Goal: Information Seeking & Learning: Learn about a topic

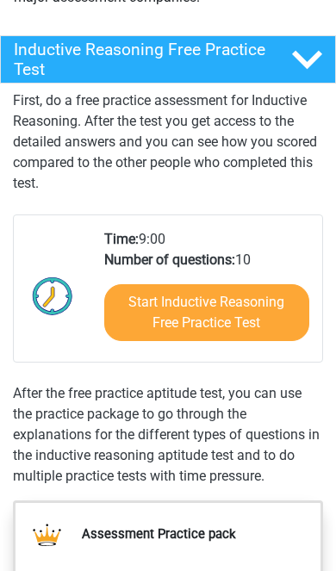
click at [268, 321] on link "Start Inductive Reasoning Free Practice Test" at bounding box center [207, 312] width 206 height 57
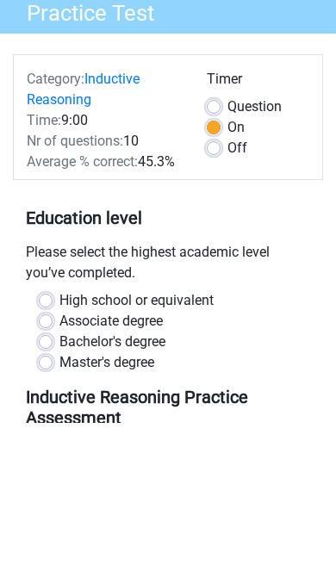
scroll to position [168, 0]
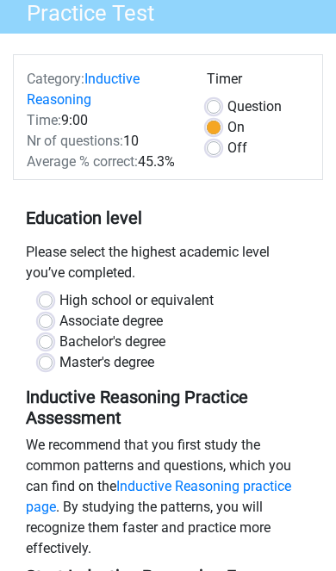
click at [214, 296] on label "High school or equivalent" at bounding box center [136, 300] width 154 height 21
click at [53, 296] on input "High school or equivalent" at bounding box center [46, 298] width 14 height 17
radio input "true"
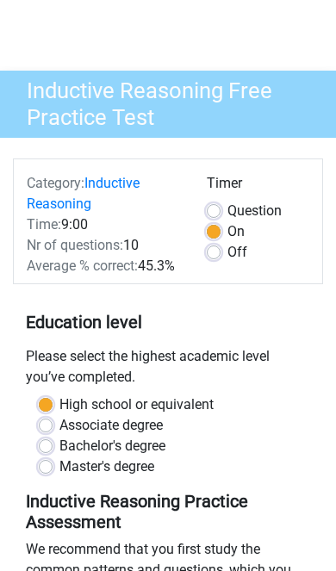
scroll to position [65, 0]
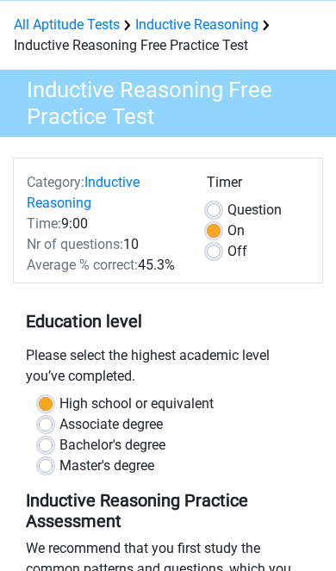
click at [229, 257] on label "Off" at bounding box center [238, 251] width 20 height 21
click at [221, 257] on input "Off" at bounding box center [214, 249] width 14 height 17
radio input "true"
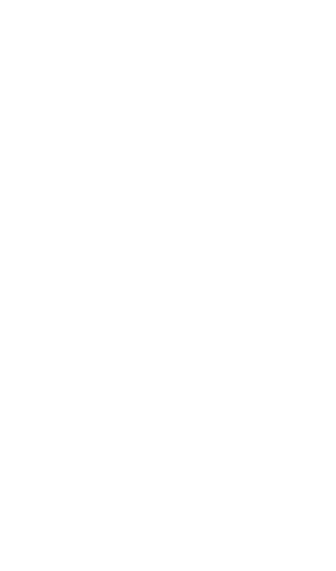
scroll to position [692, 0]
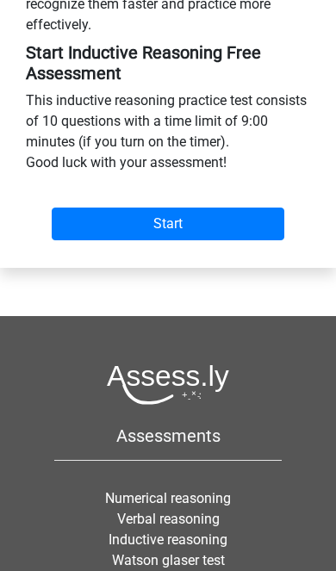
click at [259, 215] on input "Start" at bounding box center [168, 224] width 233 height 33
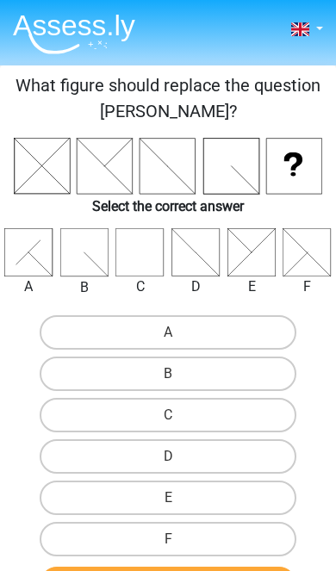
click at [250, 415] on label "C" at bounding box center [168, 415] width 257 height 34
click at [179, 415] on input "C" at bounding box center [173, 420] width 11 height 11
radio input "true"
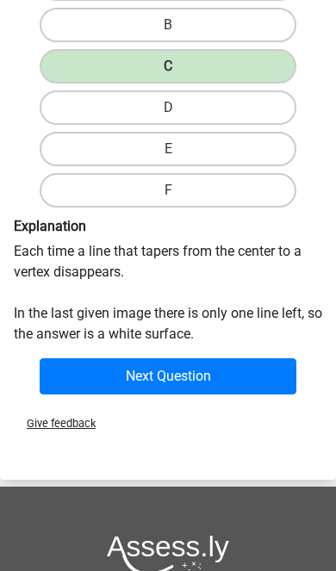
click at [262, 373] on button "Next Question" at bounding box center [168, 376] width 257 height 36
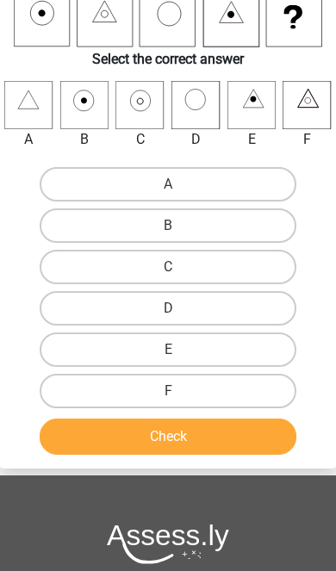
scroll to position [65, 0]
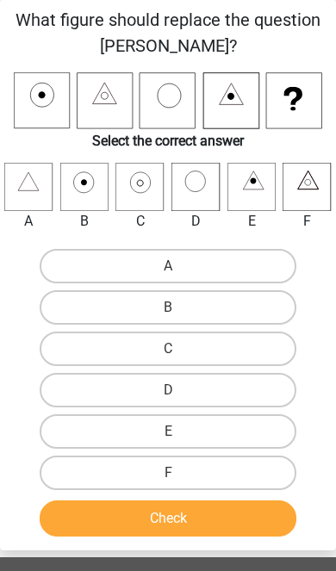
click at [243, 352] on label "C" at bounding box center [168, 349] width 257 height 34
click at [179, 352] on input "C" at bounding box center [173, 354] width 11 height 11
radio input "true"
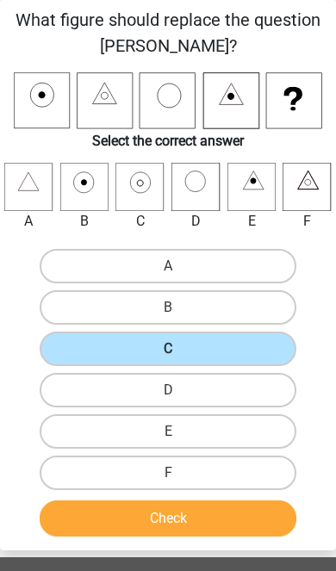
click at [233, 514] on button "Check" at bounding box center [168, 519] width 257 height 36
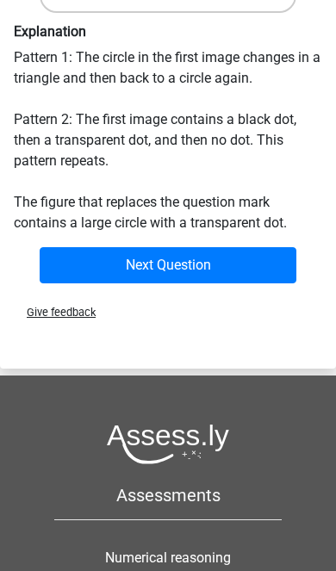
click at [256, 267] on button "Next Question" at bounding box center [168, 265] width 257 height 36
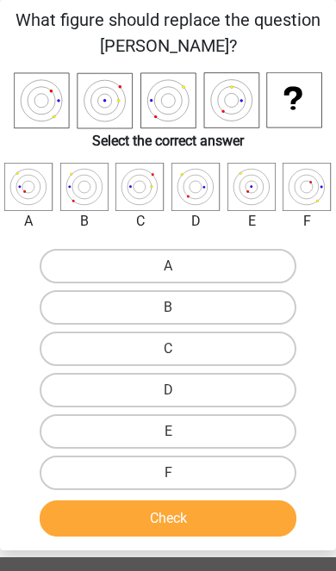
click at [247, 319] on label "B" at bounding box center [168, 307] width 257 height 34
click at [179, 319] on input "B" at bounding box center [173, 313] width 11 height 11
radio input "true"
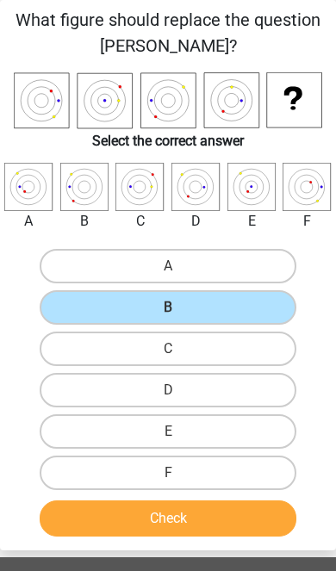
click at [235, 503] on button "Check" at bounding box center [168, 519] width 257 height 36
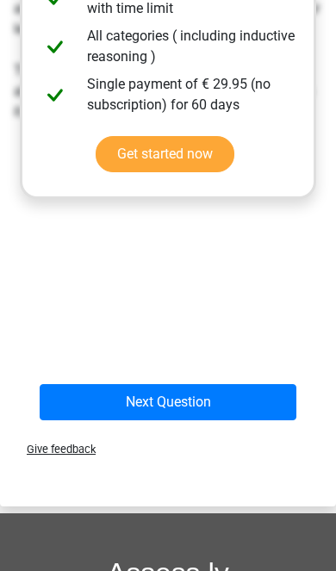
click at [249, 399] on button "Next Question" at bounding box center [168, 402] width 257 height 36
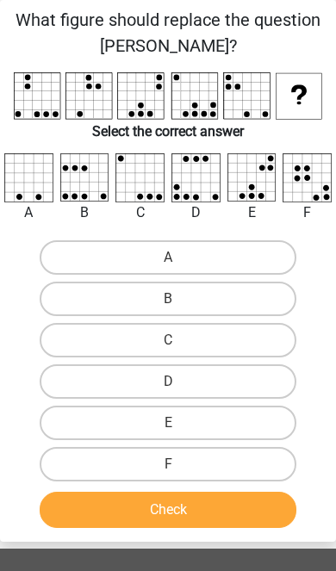
click at [222, 335] on label "C" at bounding box center [168, 340] width 257 height 34
click at [179, 340] on input "C" at bounding box center [173, 345] width 11 height 11
radio input "true"
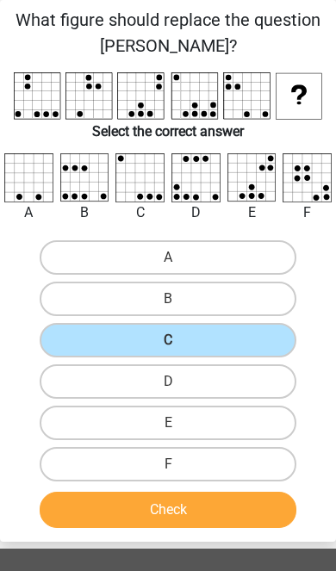
click at [245, 509] on button "Check" at bounding box center [168, 510] width 257 height 36
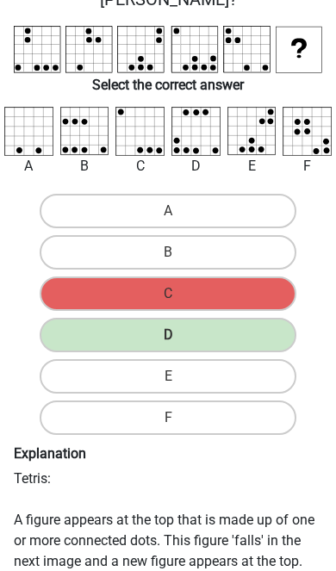
scroll to position [105, 0]
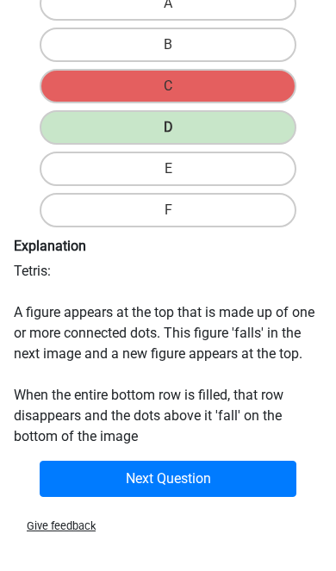
click at [236, 480] on button "Next Question" at bounding box center [168, 479] width 257 height 36
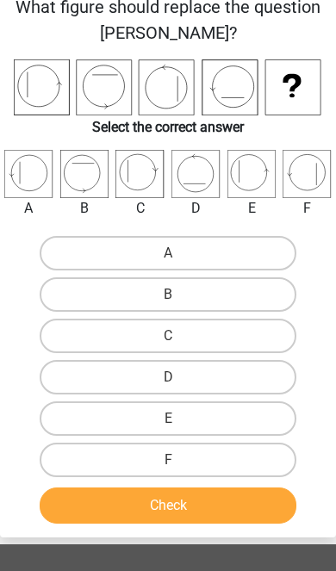
scroll to position [65, 0]
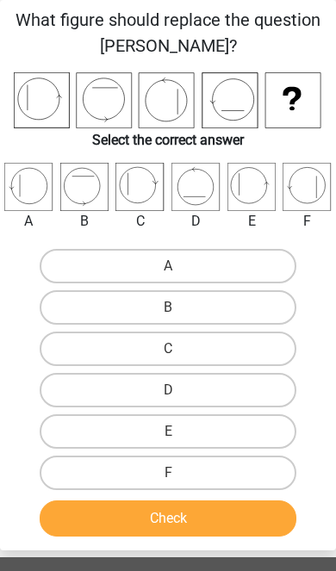
click at [226, 348] on label "C" at bounding box center [168, 349] width 257 height 34
click at [179, 349] on input "C" at bounding box center [173, 354] width 11 height 11
radio input "true"
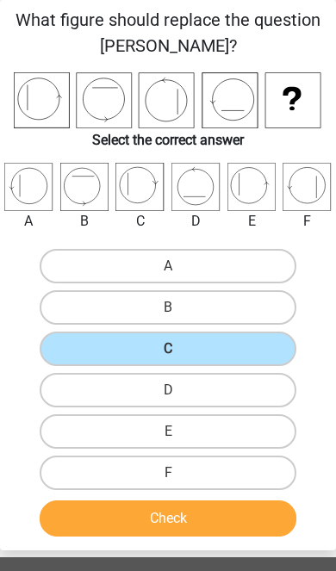
click at [244, 514] on button "Check" at bounding box center [168, 519] width 257 height 36
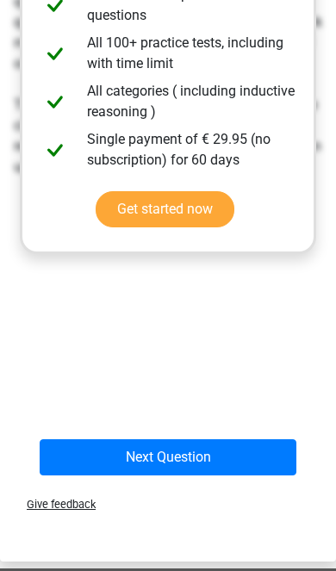
click at [234, 469] on button "Next Question" at bounding box center [168, 458] width 257 height 36
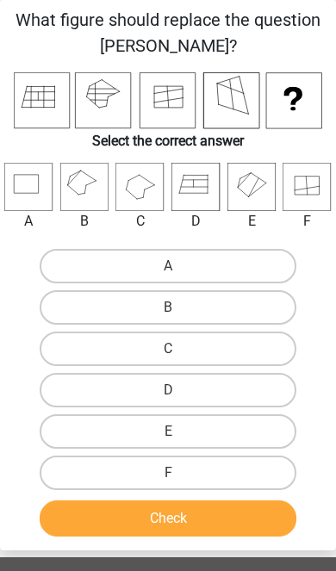
click at [236, 310] on label "B" at bounding box center [168, 307] width 257 height 34
click at [179, 310] on input "B" at bounding box center [173, 313] width 11 height 11
radio input "true"
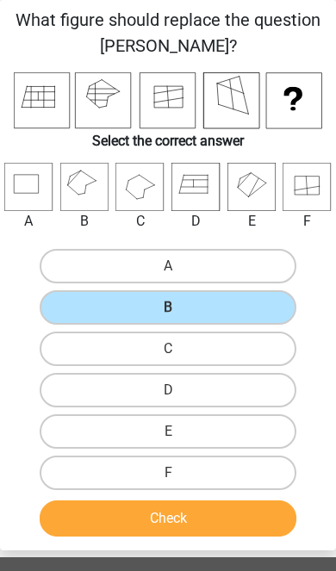
click at [252, 518] on button "Check" at bounding box center [168, 519] width 257 height 36
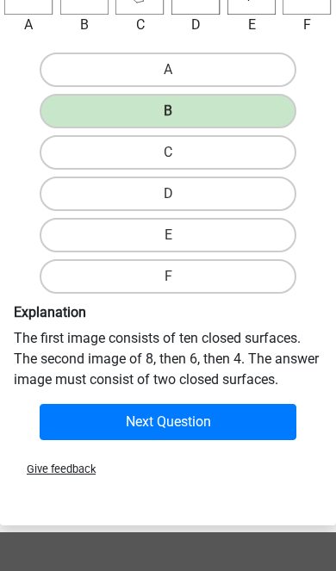
click at [255, 424] on button "Next Question" at bounding box center [168, 422] width 257 height 36
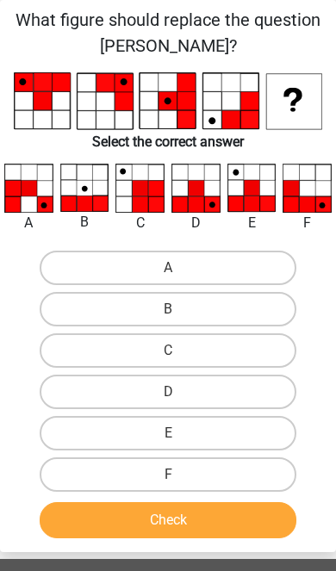
click at [250, 401] on label "D" at bounding box center [168, 392] width 257 height 34
click at [179, 401] on input "D" at bounding box center [173, 397] width 11 height 11
radio input "true"
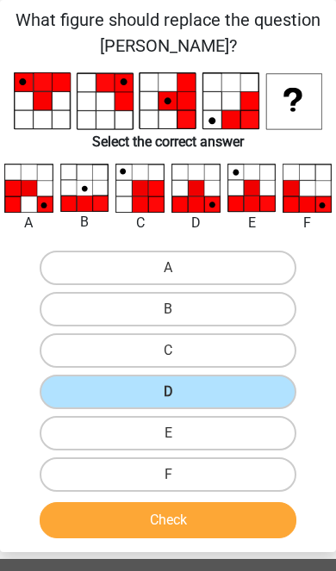
click at [242, 508] on button "Check" at bounding box center [168, 520] width 257 height 36
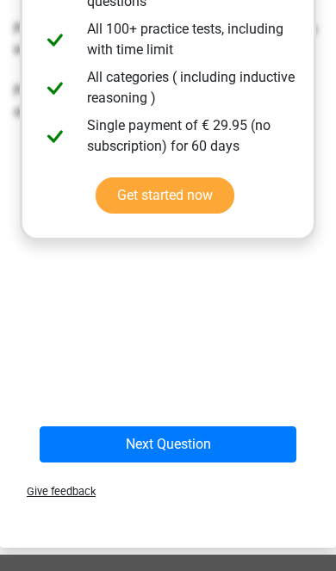
click at [252, 438] on button "Next Question" at bounding box center [168, 445] width 257 height 36
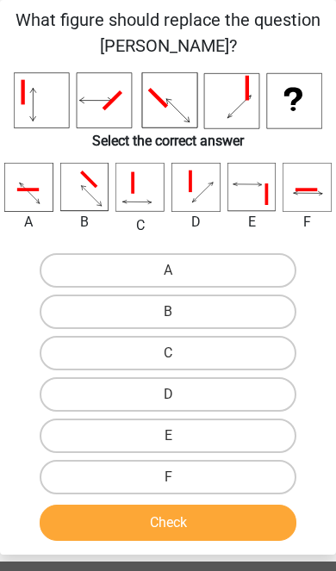
click at [232, 471] on label "F" at bounding box center [168, 477] width 257 height 34
click at [179, 477] on input "F" at bounding box center [173, 482] width 11 height 11
radio input "true"
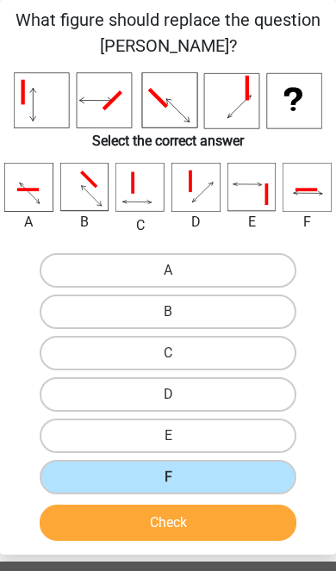
click at [248, 510] on button "Check" at bounding box center [168, 523] width 257 height 36
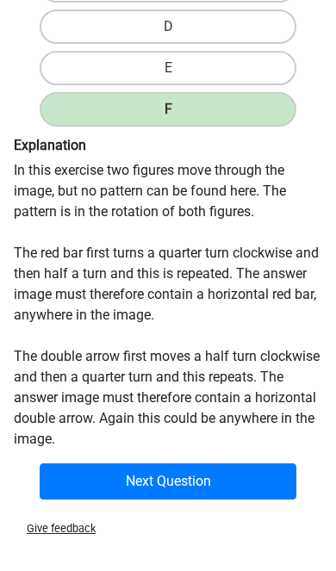
click at [250, 472] on button "Next Question" at bounding box center [168, 482] width 257 height 36
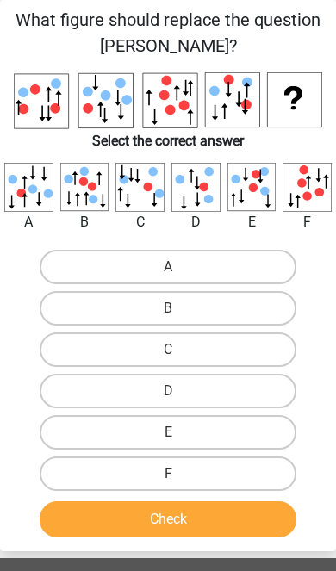
click at [315, 171] on icon at bounding box center [308, 187] width 48 height 48
click at [220, 342] on label "C" at bounding box center [168, 350] width 257 height 34
click at [179, 350] on input "C" at bounding box center [173, 355] width 11 height 11
radio input "true"
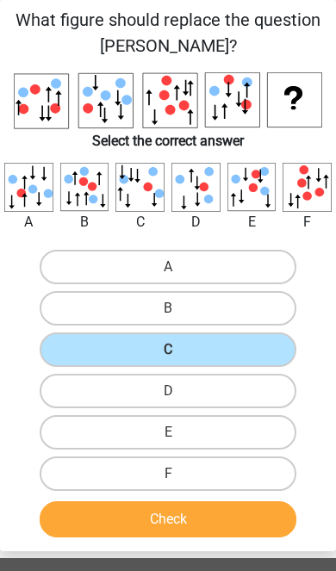
click at [256, 261] on label "A" at bounding box center [168, 267] width 257 height 34
click at [179, 267] on input "A" at bounding box center [173, 272] width 11 height 11
radio input "true"
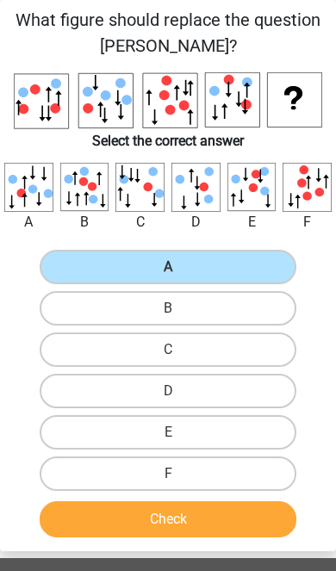
click at [226, 516] on button "Check" at bounding box center [168, 520] width 257 height 36
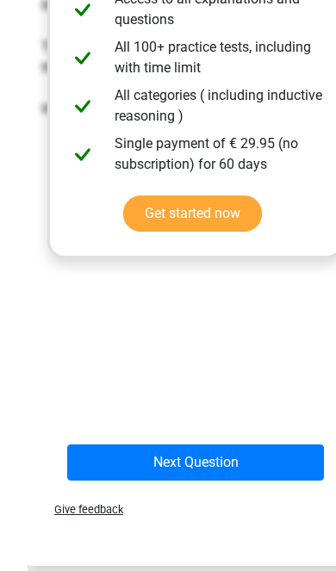
scroll to position [798, 0]
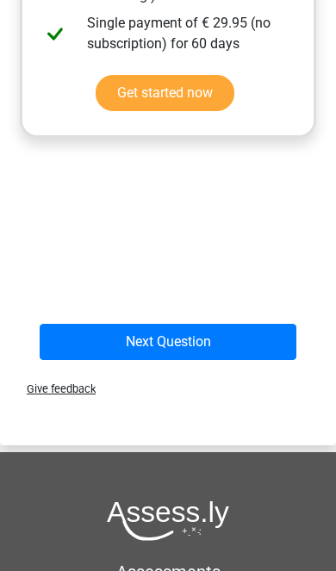
click at [245, 345] on button "Next Question" at bounding box center [168, 342] width 257 height 36
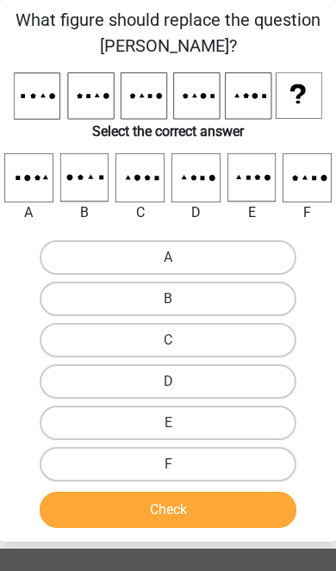
scroll to position [65, 0]
click at [248, 331] on label "C" at bounding box center [168, 340] width 257 height 34
click at [179, 340] on input "C" at bounding box center [173, 345] width 11 height 11
radio input "true"
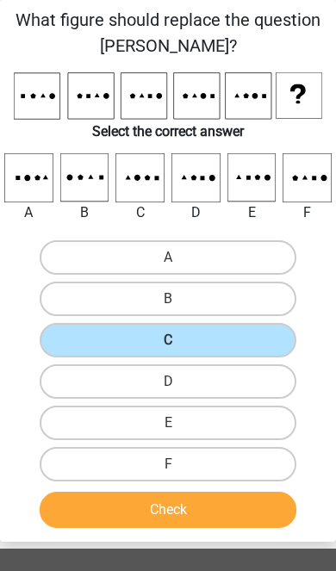
click at [255, 519] on button "Check" at bounding box center [168, 510] width 257 height 36
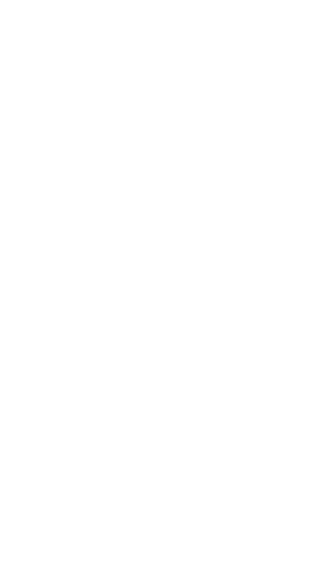
scroll to position [710, 0]
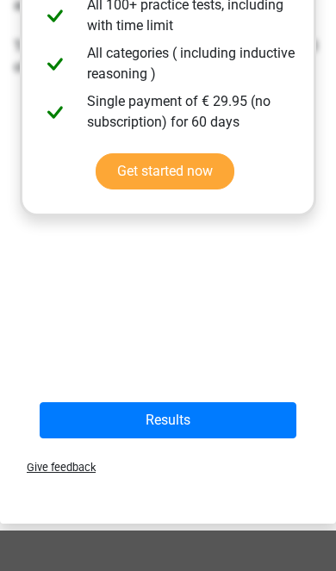
click at [234, 421] on button "Results" at bounding box center [168, 420] width 257 height 36
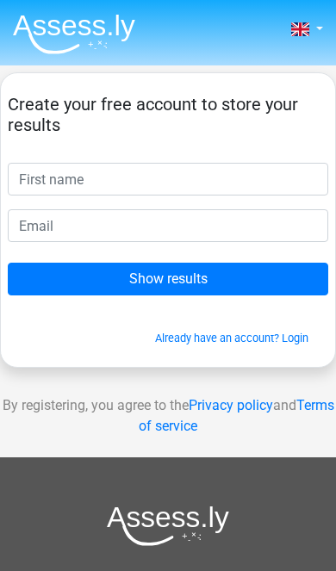
click at [276, 279] on input "Show results" at bounding box center [168, 279] width 321 height 33
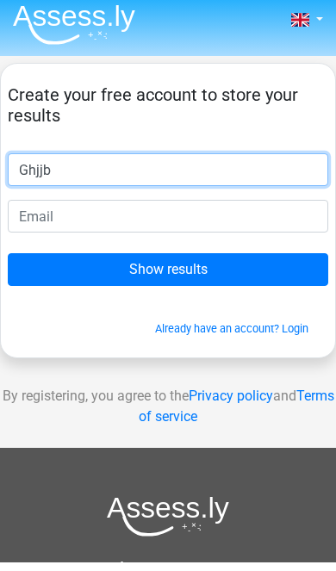
type input "Ghjjb"
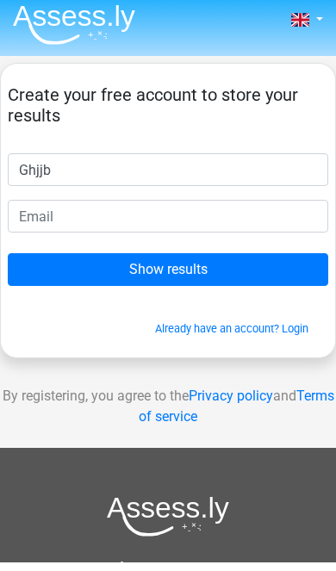
click at [265, 271] on input "Show results" at bounding box center [168, 279] width 321 height 33
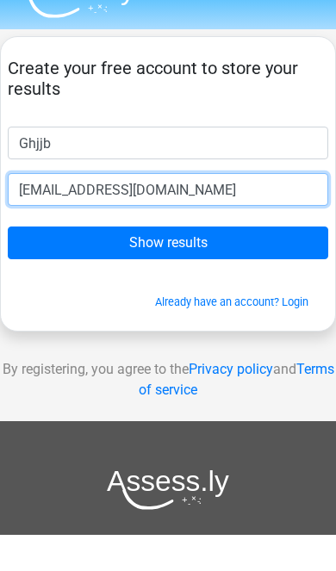
type input "hhii@gmail.com"
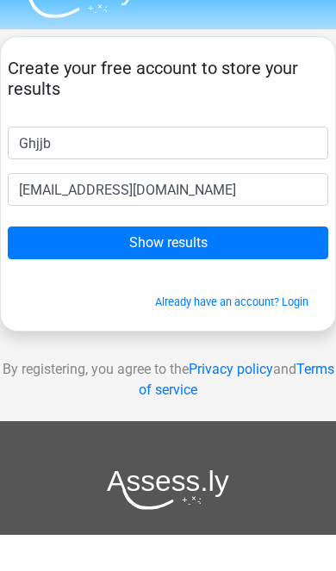
click at [258, 263] on input "Show results" at bounding box center [168, 279] width 321 height 33
click at [281, 263] on input "Show results" at bounding box center [168, 279] width 321 height 33
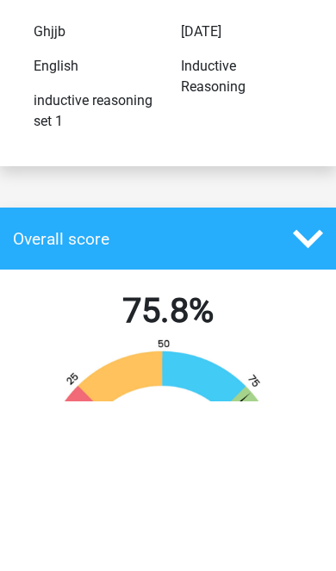
scroll to position [189, 0]
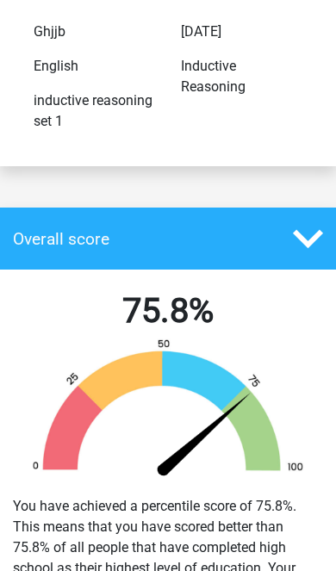
click at [302, 396] on img at bounding box center [168, 411] width 310 height 144
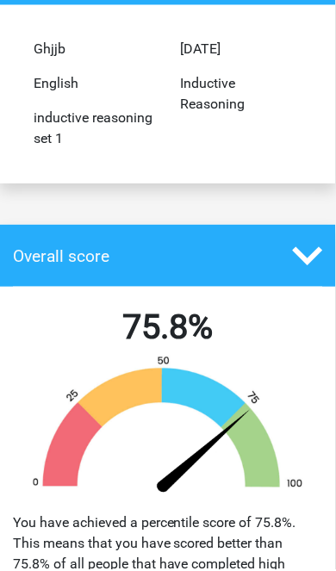
scroll to position [171, 0]
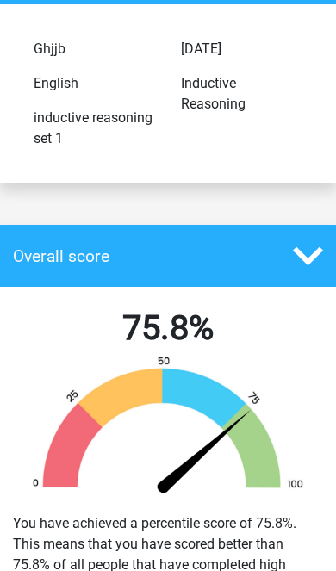
click at [221, 481] on img at bounding box center [168, 428] width 310 height 144
